Goal: Task Accomplishment & Management: Complete application form

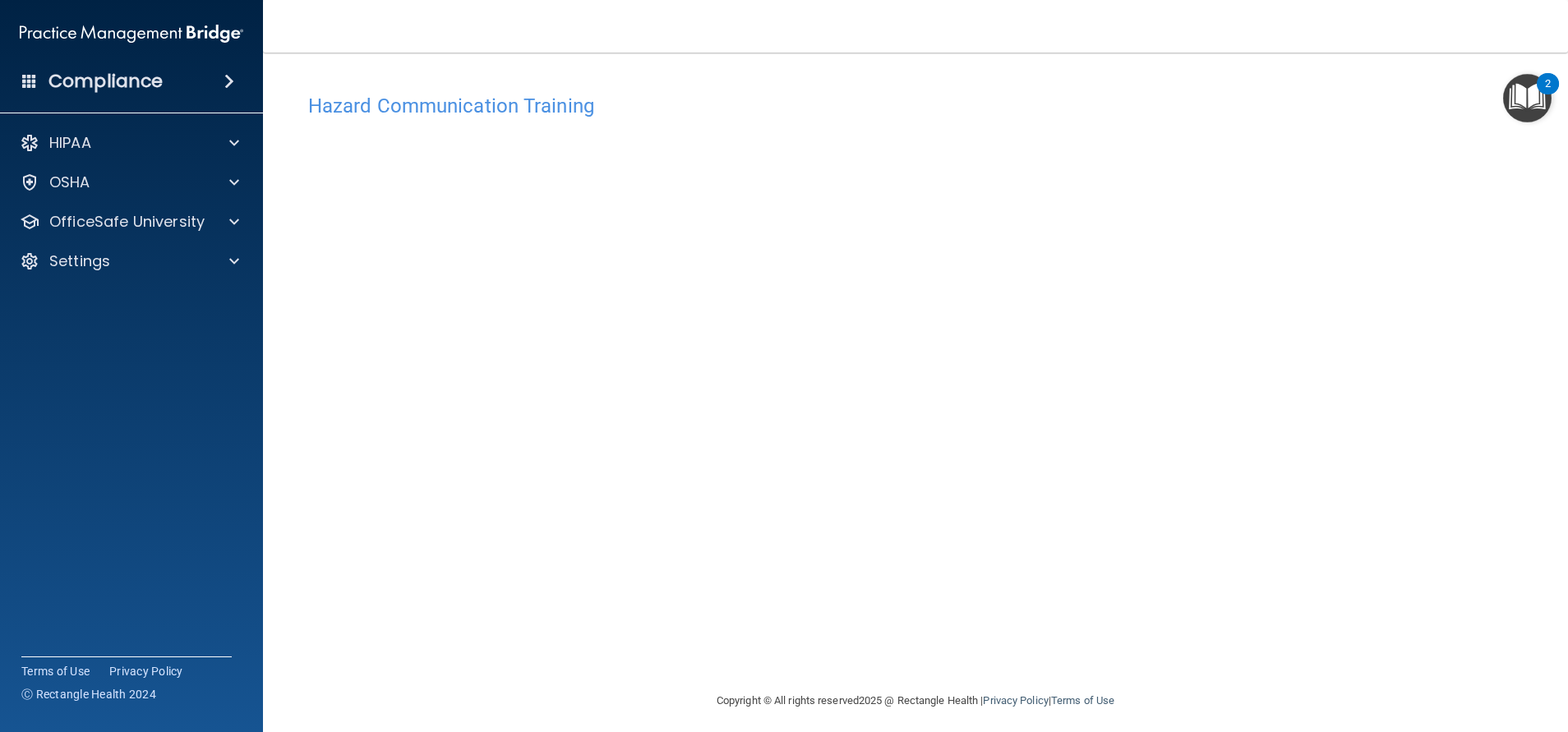
click at [1313, 256] on div "Hazard Communication Training This course doesn’t expire until . Are you sure y…" at bounding box center [914, 389] width 1239 height 606
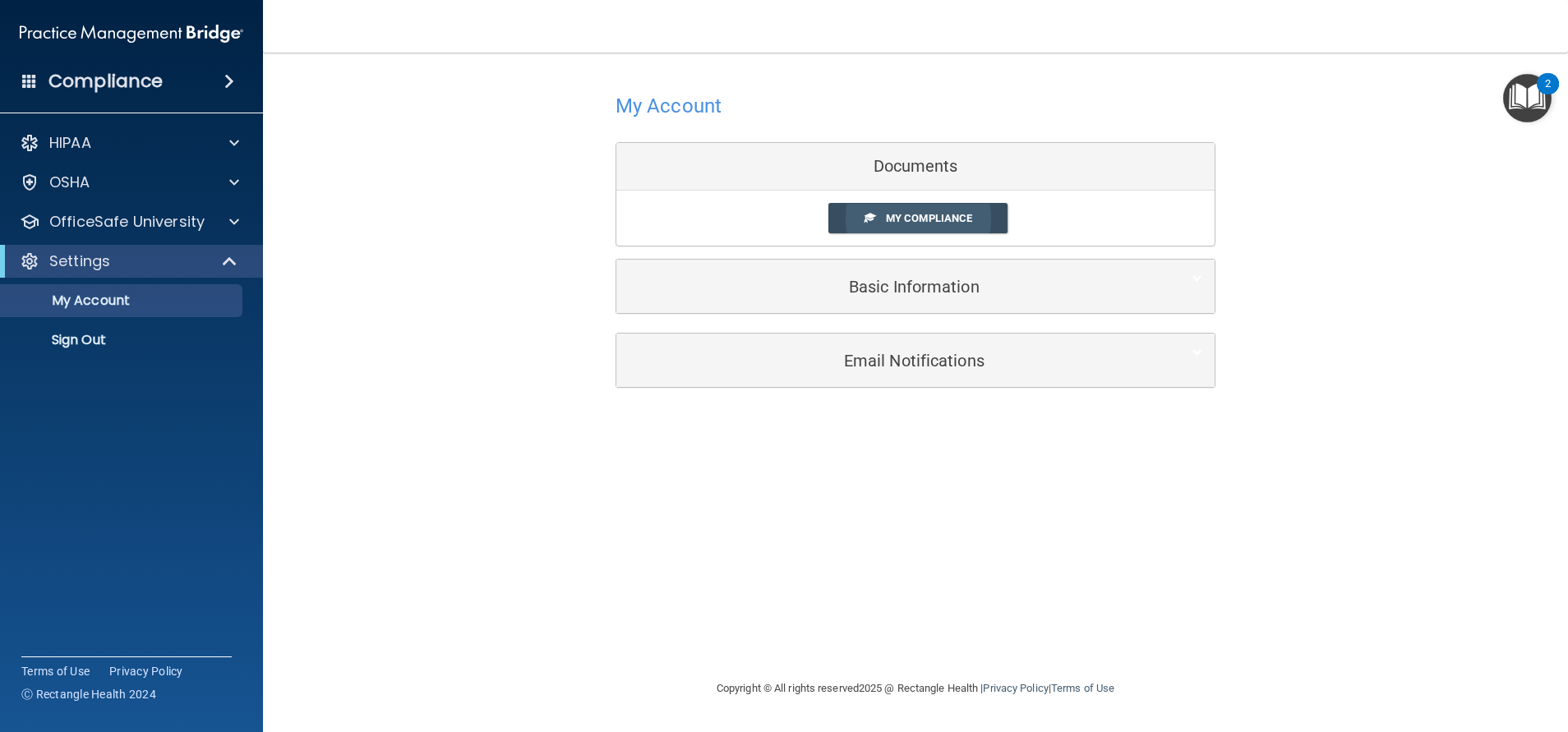
click at [968, 219] on span "My Compliance" at bounding box center [928, 218] width 86 height 12
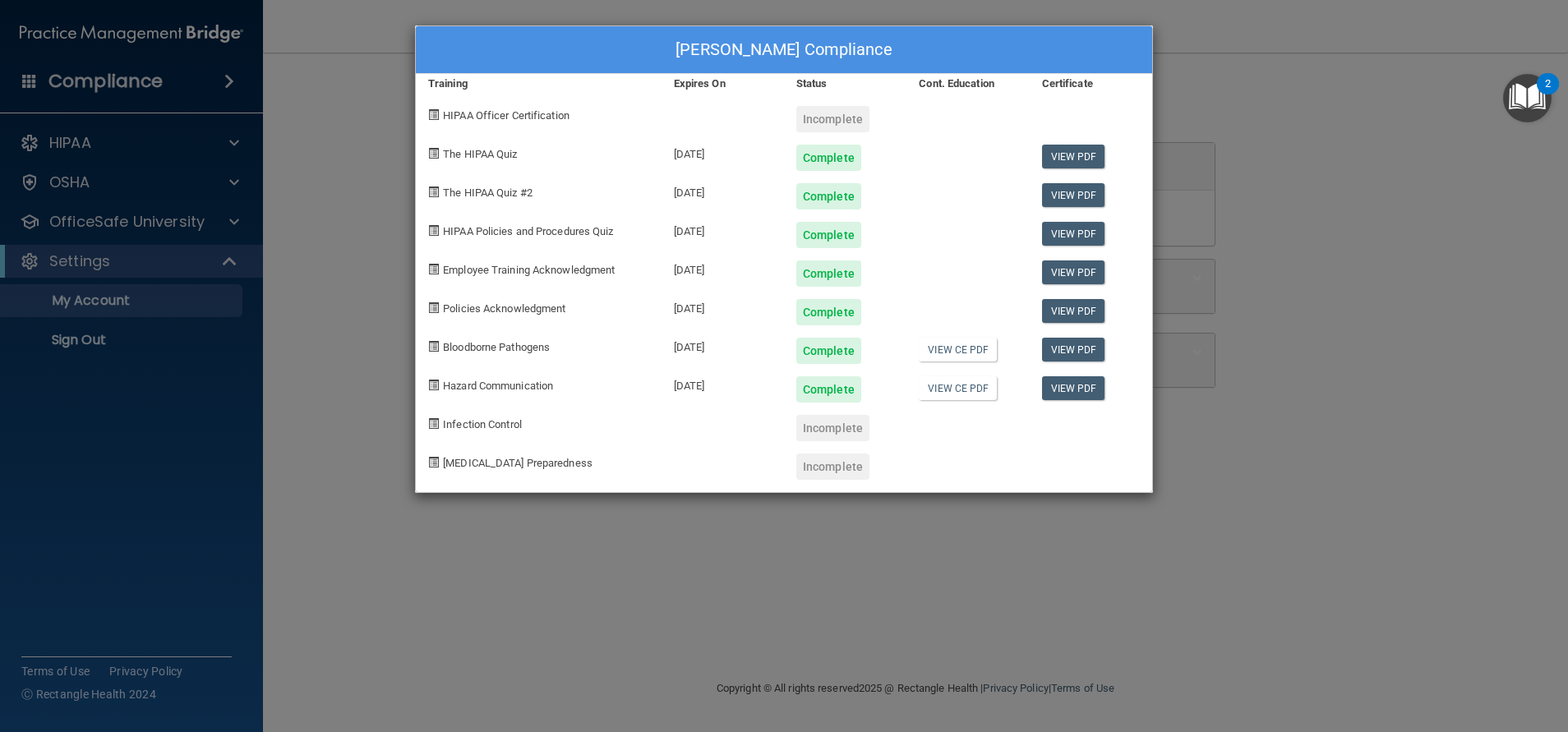
click at [1275, 54] on div "[PERSON_NAME] Compliance Training Expires On Status Cont. Education Certificate…" at bounding box center [784, 366] width 1568 height 732
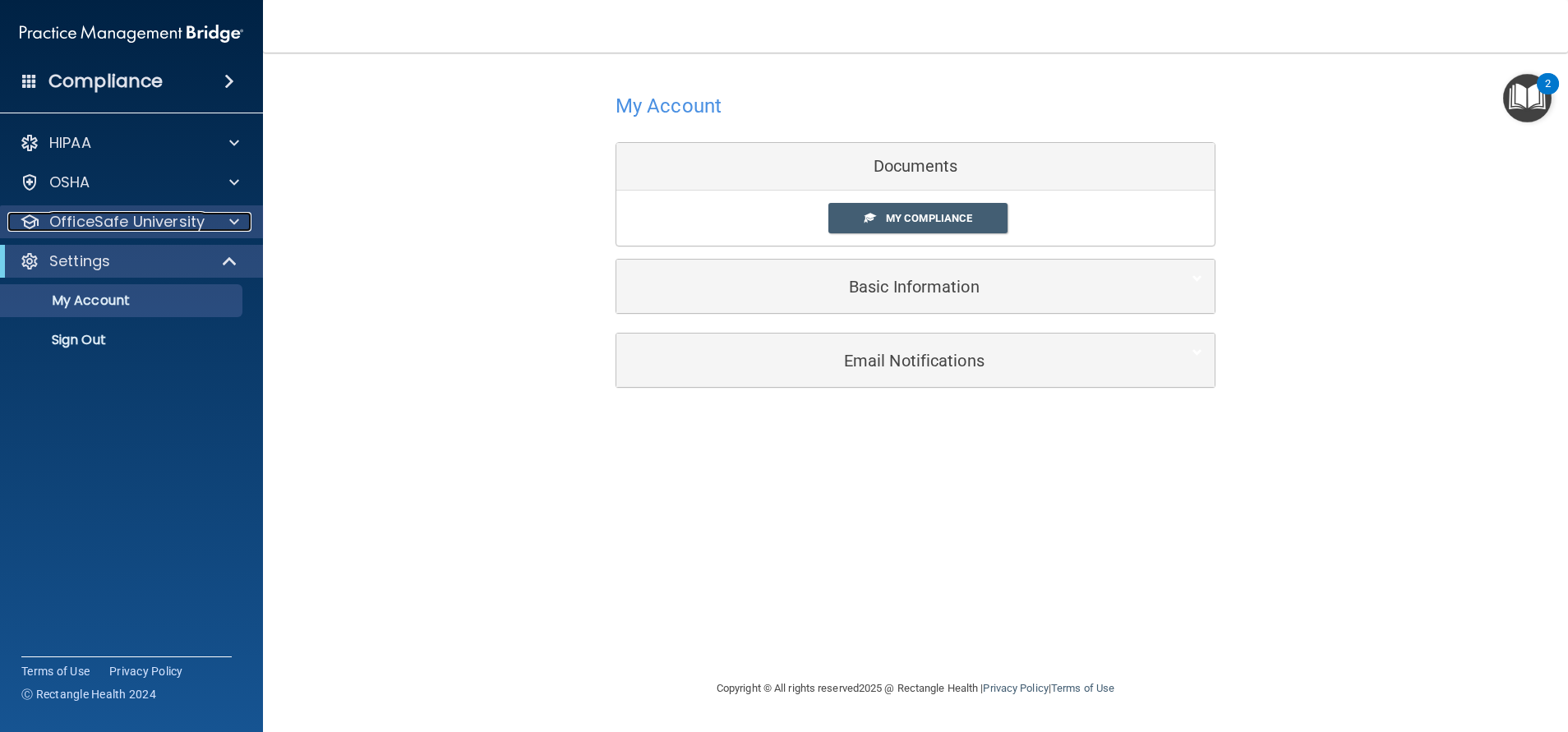
click at [99, 224] on p "OfficeSafe University" at bounding box center [127, 222] width 156 height 20
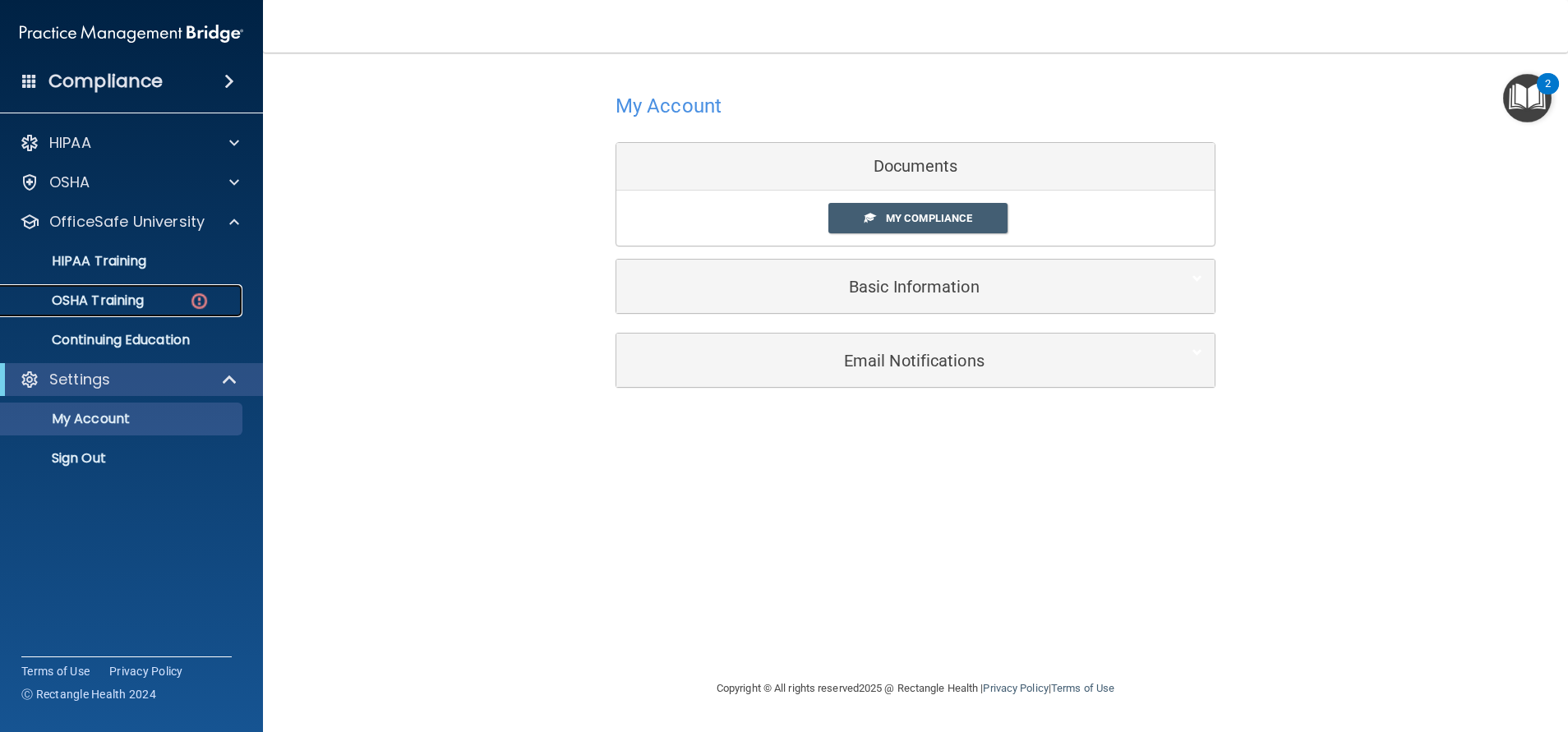
click at [125, 305] on p "OSHA Training" at bounding box center [77, 301] width 133 height 16
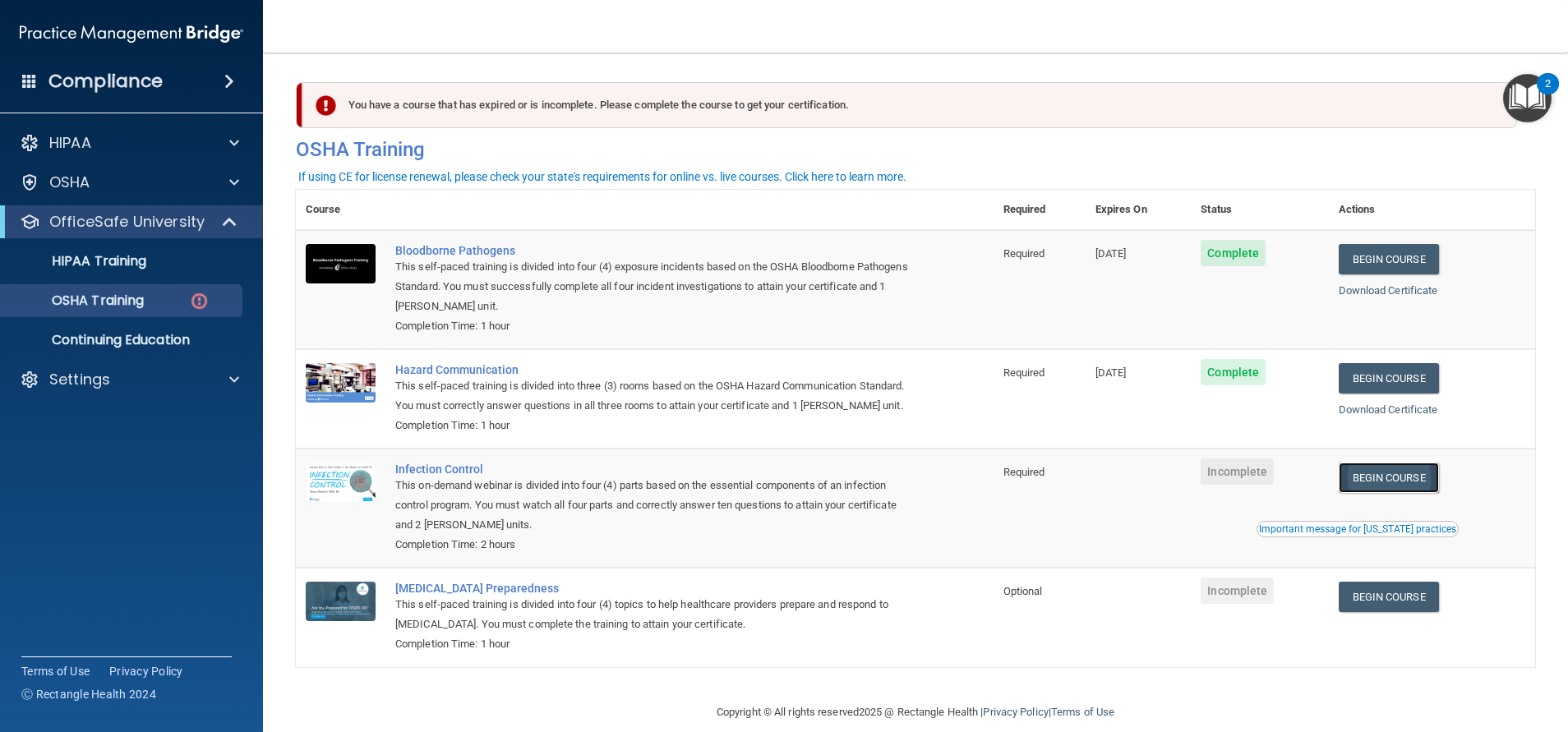
click at [1379, 493] on link "Begin Course" at bounding box center [1389, 478] width 100 height 30
